Goal: Check status: Check status

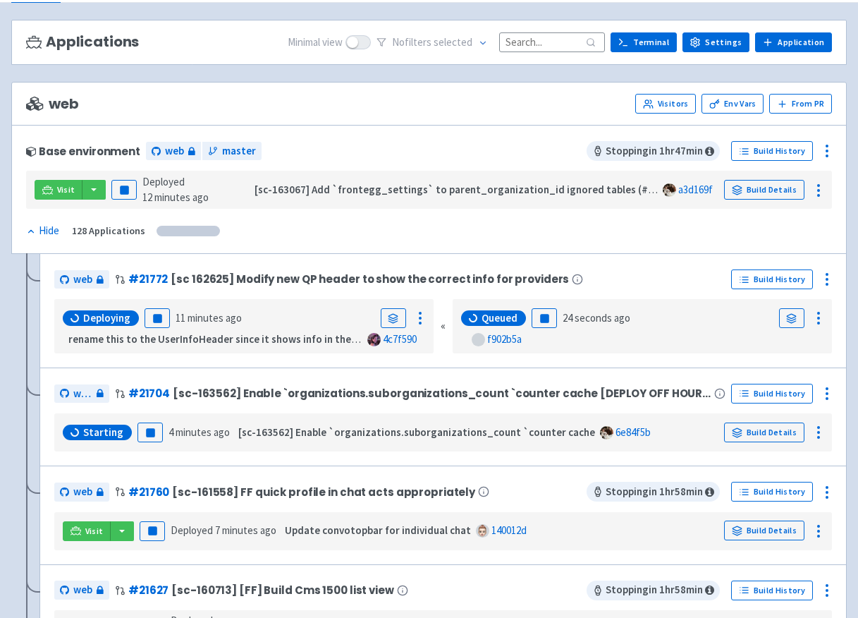
scroll to position [97, 0]
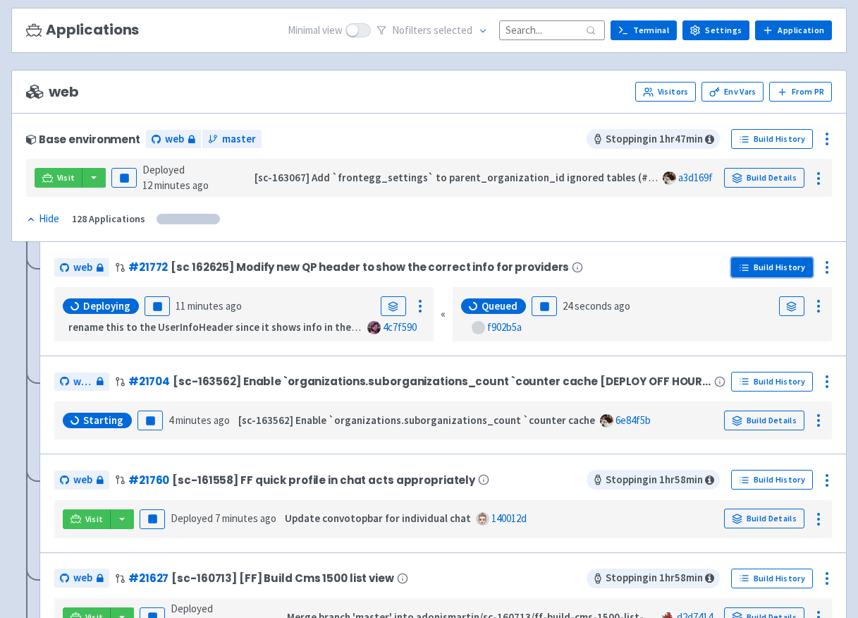
click at [773, 272] on link "Build History" at bounding box center [772, 267] width 82 height 20
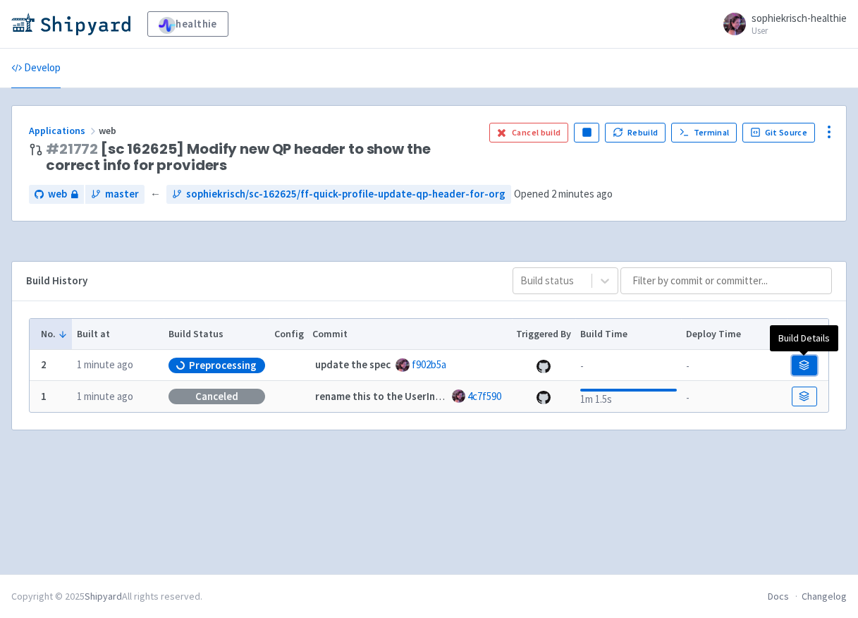
click at [798, 363] on link at bounding box center [804, 366] width 25 height 20
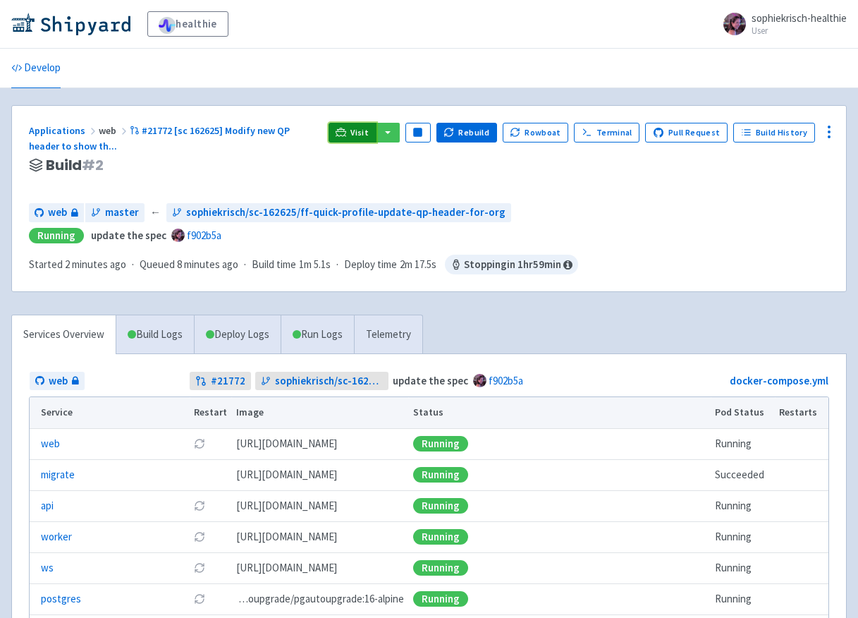
click at [360, 129] on span "Visit" at bounding box center [360, 132] width 18 height 11
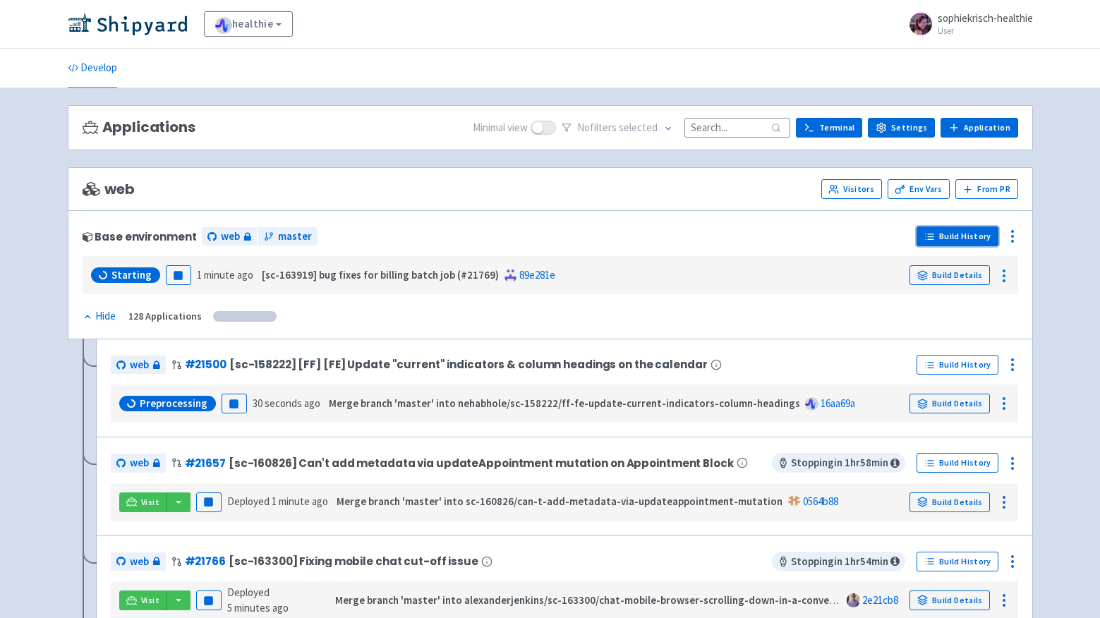
click at [950, 238] on link "Build History" at bounding box center [957, 236] width 82 height 20
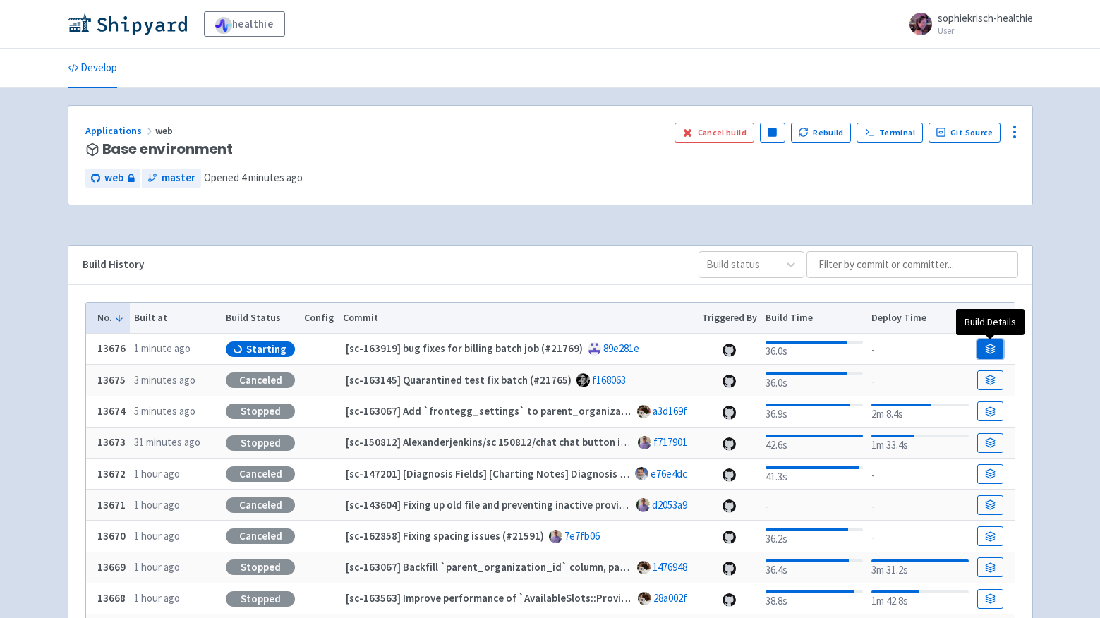
click at [978, 353] on link at bounding box center [989, 349] width 25 height 20
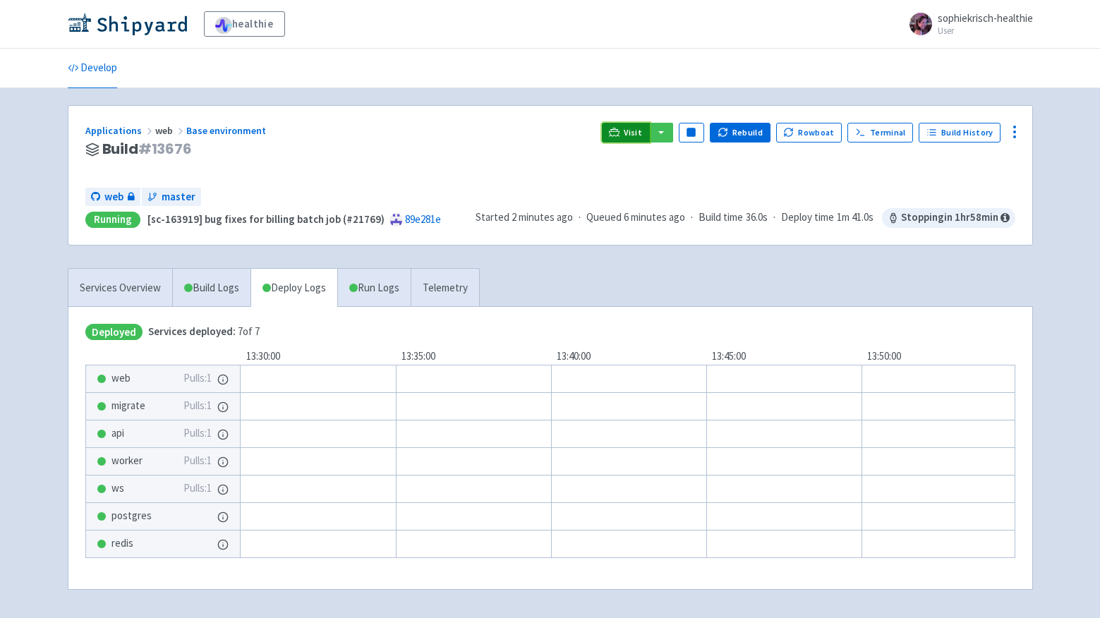
click at [628, 128] on link "Visit" at bounding box center [626, 133] width 48 height 20
